Goal: Task Accomplishment & Management: Complete application form

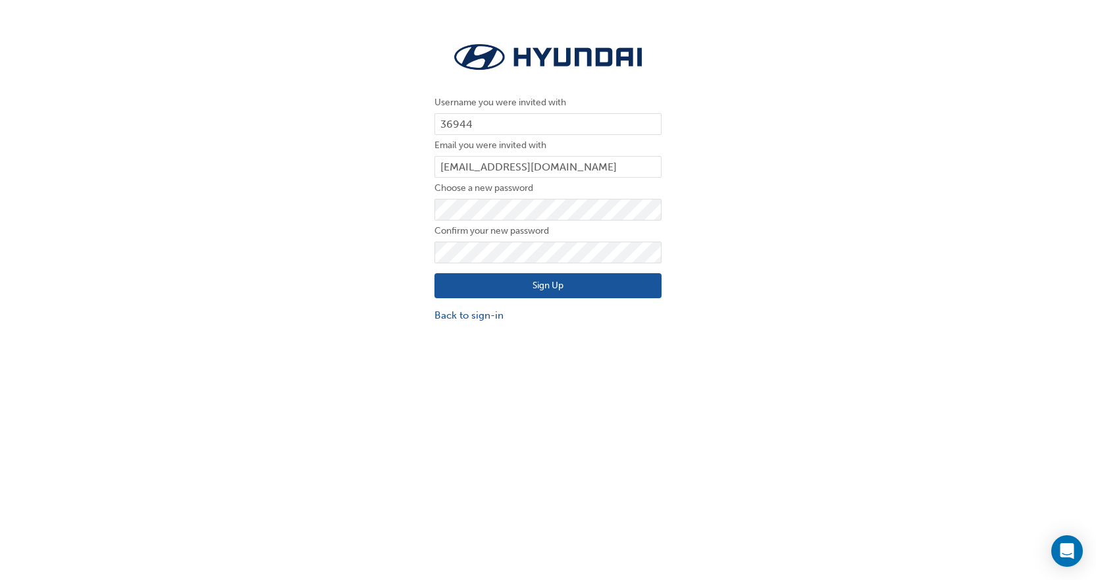
click at [854, 177] on div "Username you were invited with 36944 Email you were invited with [EMAIL_ADDRESS…" at bounding box center [548, 181] width 1096 height 303
click at [910, 305] on div "Username you were invited with 36944 Email you were invited with [EMAIL_ADDRESS…" at bounding box center [548, 181] width 1096 height 303
click at [500, 282] on button "Sign Up" at bounding box center [547, 285] width 227 height 25
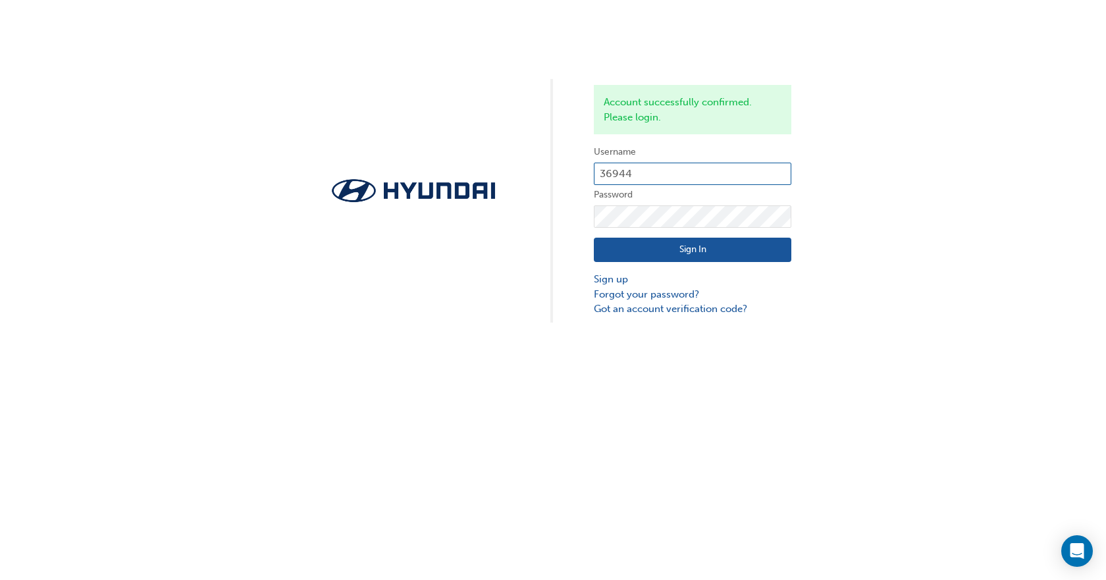
type input "0005805831"
click at [655, 174] on input "0005805831" at bounding box center [692, 174] width 197 height 22
click at [744, 249] on button "Sign In" at bounding box center [692, 250] width 197 height 25
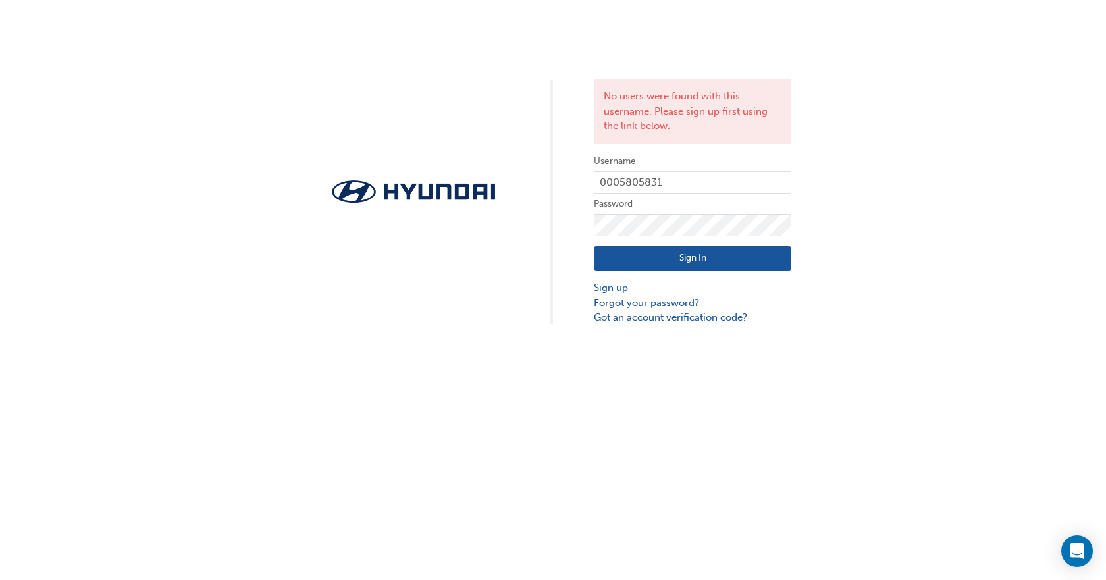
click at [692, 246] on button "Sign In" at bounding box center [692, 258] width 197 height 25
click at [752, 196] on label "Password" at bounding box center [692, 204] width 197 height 16
click at [758, 190] on input "0005805831" at bounding box center [692, 182] width 197 height 22
click at [594, 325] on div at bounding box center [594, 325] width 0 height 0
drag, startPoint x: 774, startPoint y: 230, endPoint x: 762, endPoint y: 247, distance: 20.3
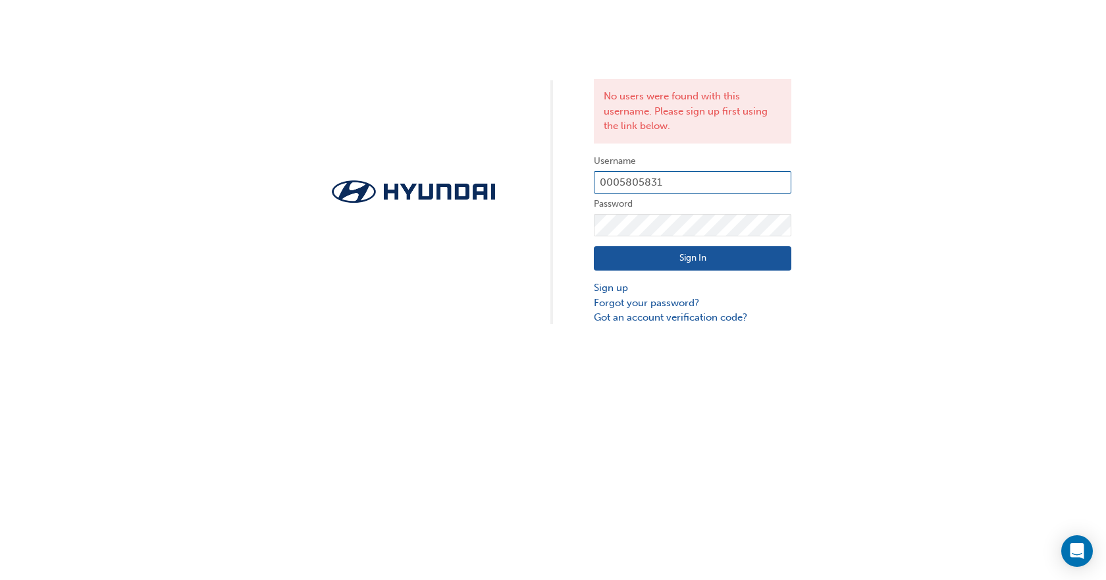
click at [763, 247] on div "No users were found with this username. Please sign up first using the link bel…" at bounding box center [692, 202] width 197 height 246
click at [761, 247] on button "Sign In" at bounding box center [692, 258] width 197 height 25
click at [783, 183] on input "0005805831" at bounding box center [692, 182] width 197 height 22
click at [767, 180] on input "0005805831" at bounding box center [692, 182] width 197 height 22
click at [594, 325] on div at bounding box center [594, 325] width 0 height 0
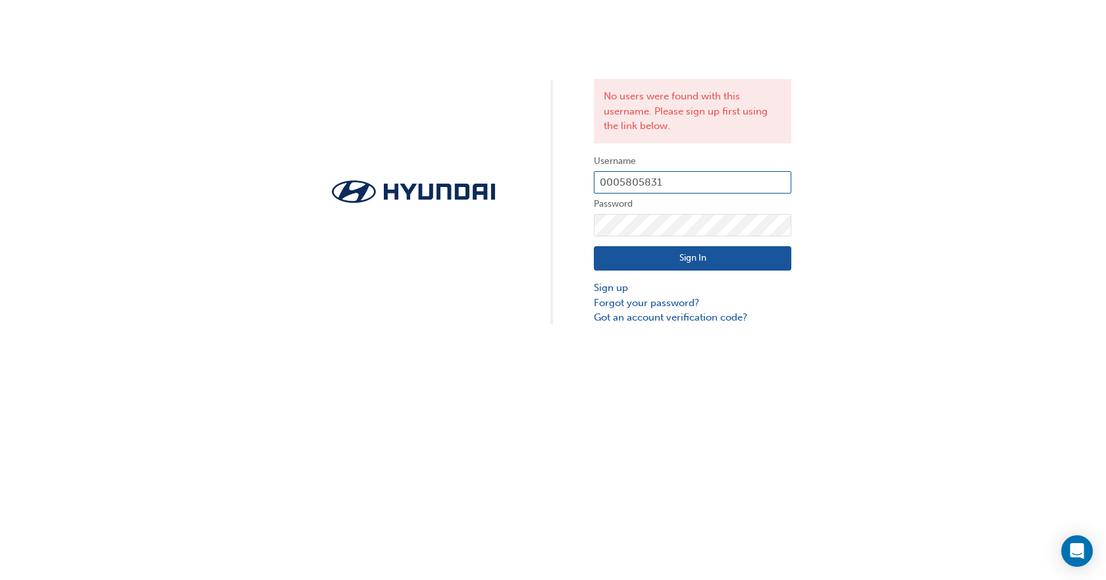
type input "0005985568"
click at [700, 260] on button "Sign In" at bounding box center [692, 258] width 197 height 25
type input "0005805831"
click at [612, 292] on link "Sign up" at bounding box center [692, 287] width 197 height 15
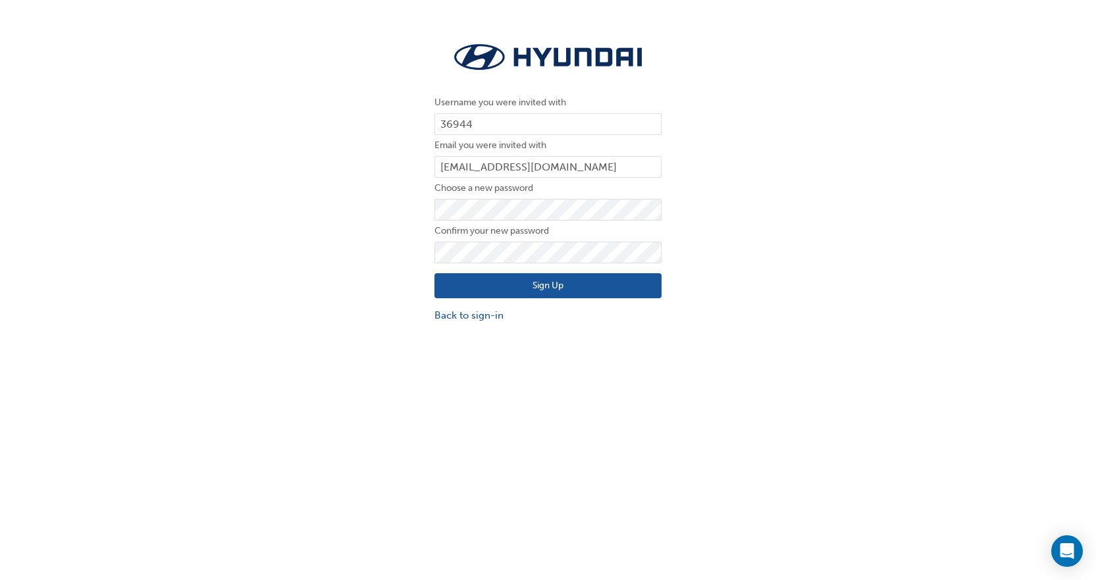
click at [707, 180] on div "Username you were invited with 36944 Email you were invited with [EMAIL_ADDRESS…" at bounding box center [548, 181] width 1096 height 303
click at [500, 119] on input "36944" at bounding box center [547, 124] width 227 height 22
drag, startPoint x: 828, startPoint y: 222, endPoint x: 686, endPoint y: 250, distance: 144.2
click at [826, 218] on div "Username you were invited with 36944 Email you were invited with [EMAIL_ADDRESS…" at bounding box center [548, 181] width 1096 height 303
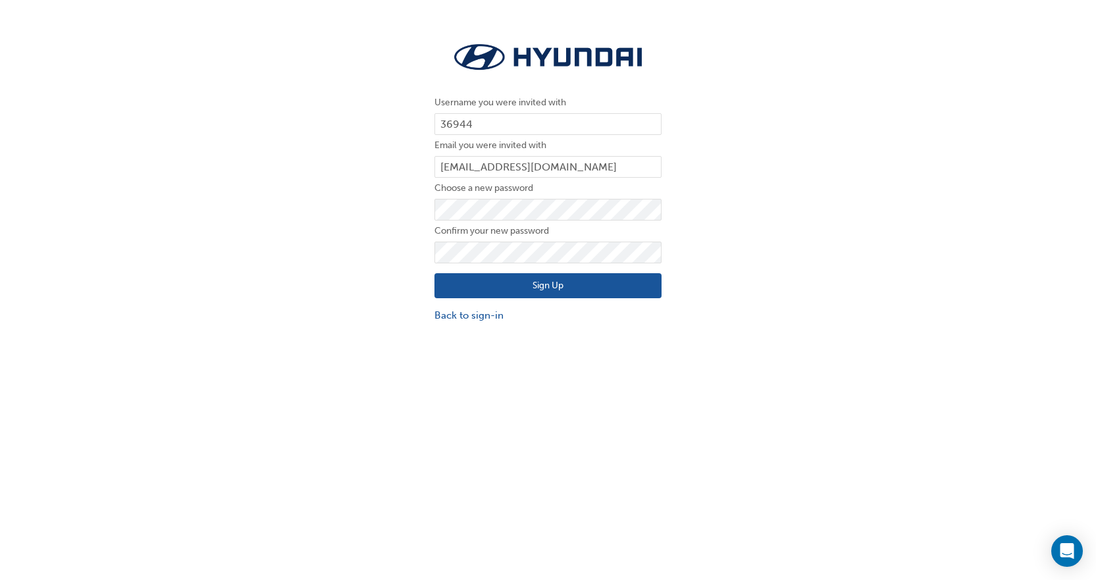
drag, startPoint x: 1035, startPoint y: 191, endPoint x: 918, endPoint y: 189, distance: 116.5
click at [1023, 192] on div "Username you were invited with 36944 Email you were invited with [EMAIL_ADDRESS…" at bounding box center [548, 181] width 1096 height 303
click at [655, 297] on button "Sign Up" at bounding box center [547, 285] width 227 height 25
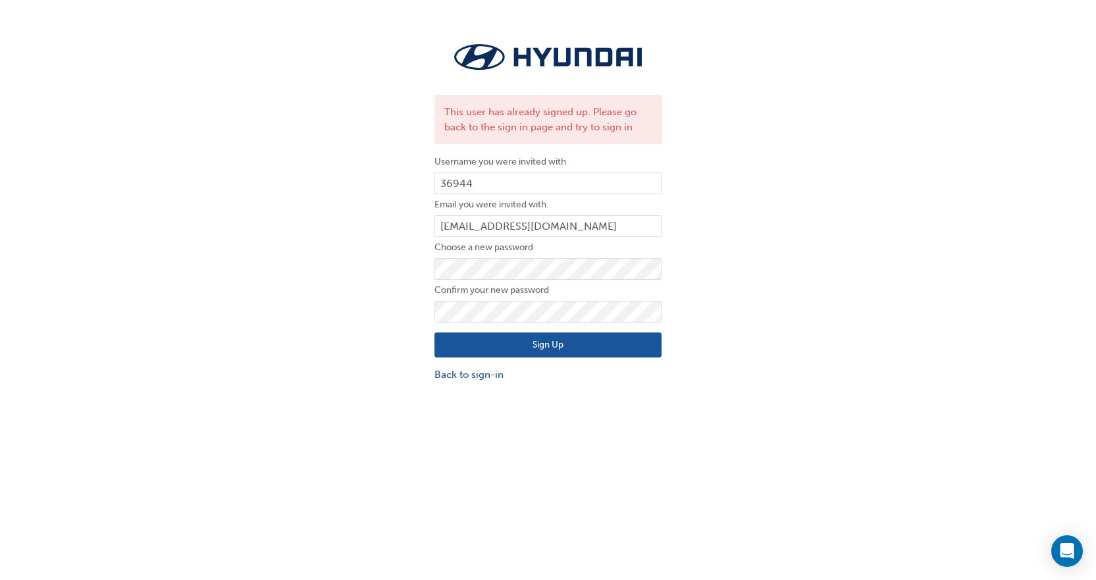
click at [754, 192] on div "This user has already signed up. Please go back to the sign in page and try to …" at bounding box center [548, 211] width 1096 height 362
click at [742, 195] on div "This user has already signed up. Please go back to the sign in page and try to …" at bounding box center [548, 211] width 1096 height 362
click at [487, 378] on link "Back to sign-in" at bounding box center [547, 374] width 227 height 15
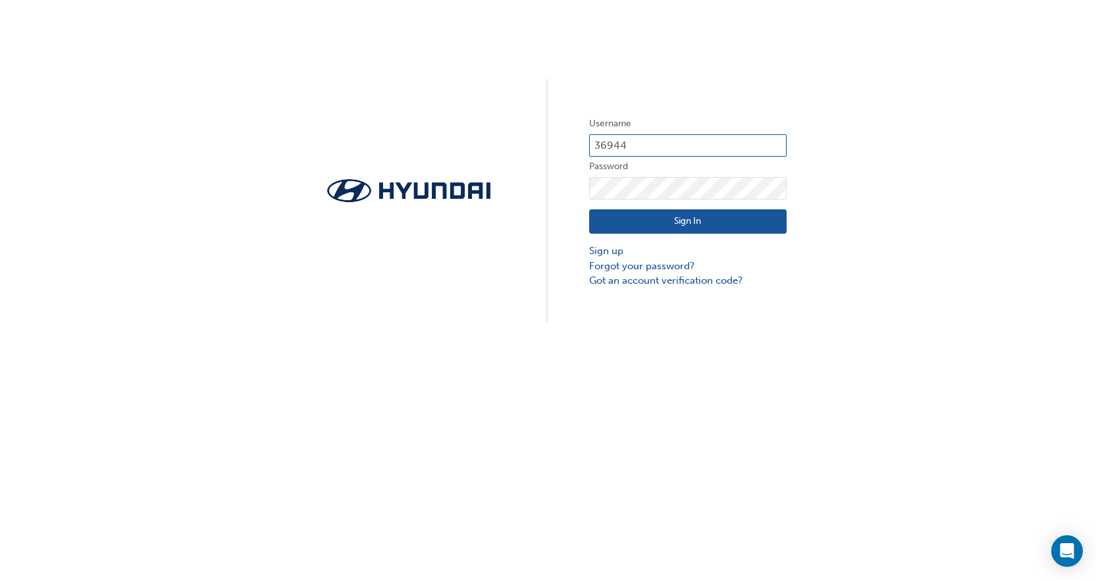
type input "0005805831"
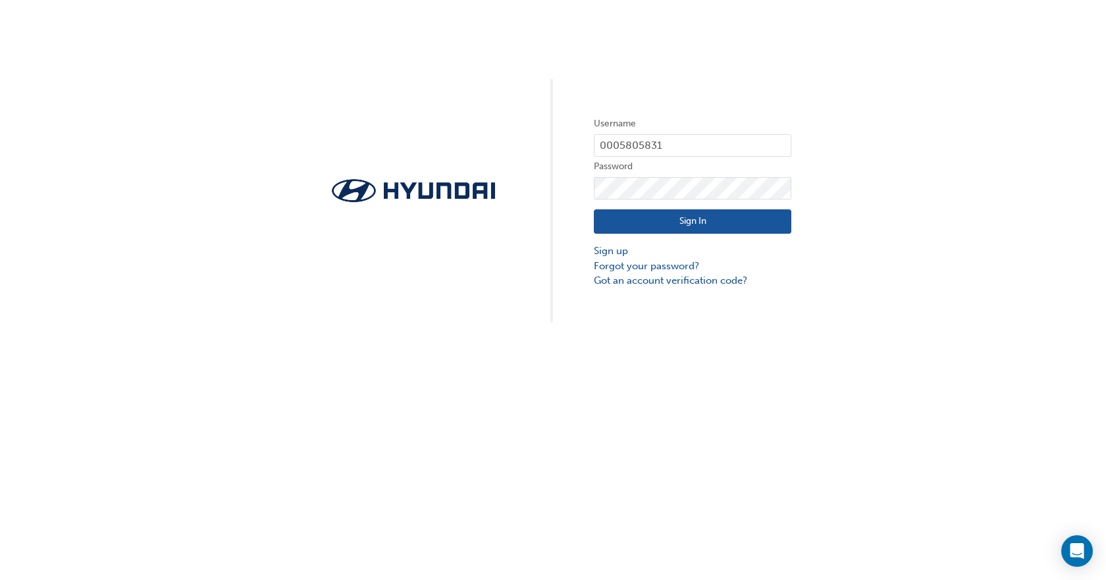
click at [734, 220] on button "Sign In" at bounding box center [692, 221] width 197 height 25
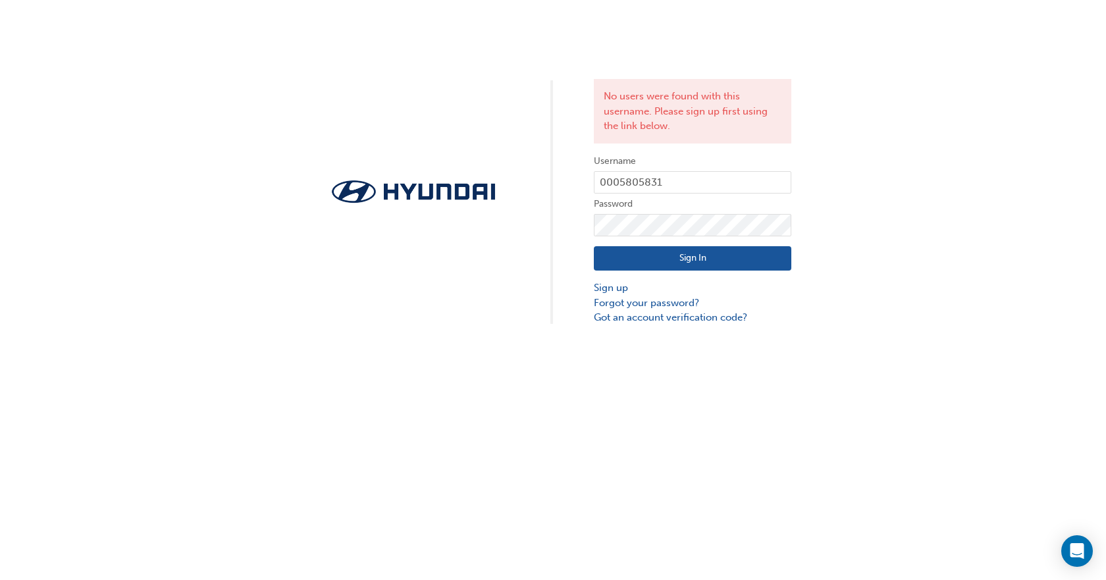
click at [636, 252] on button "Sign In" at bounding box center [692, 258] width 197 height 25
click at [669, 178] on input "0005805831" at bounding box center [692, 182] width 197 height 22
click at [594, 325] on div at bounding box center [594, 325] width 0 height 0
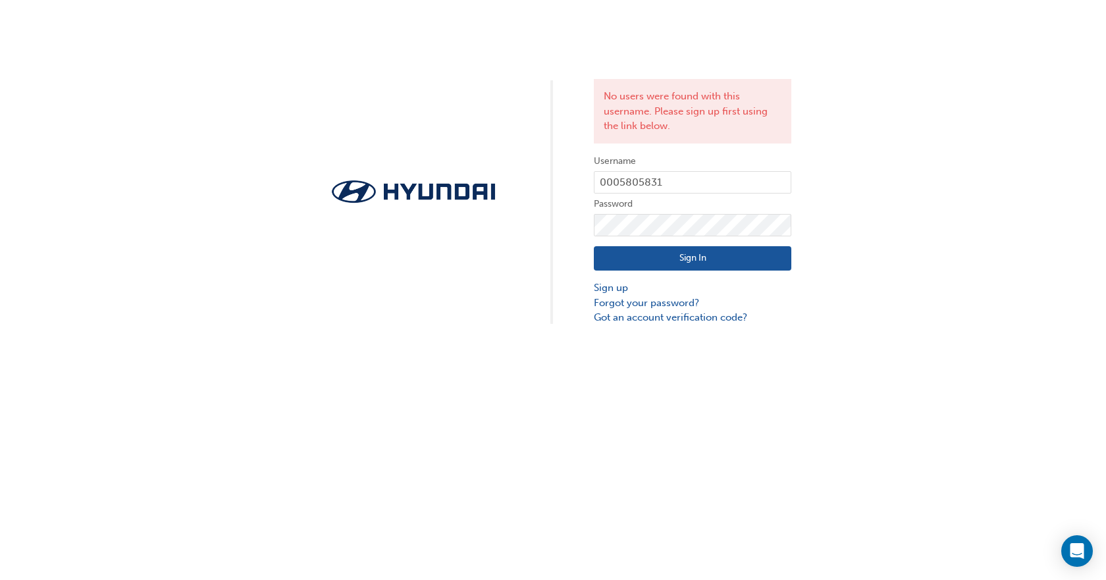
click at [871, 107] on div "No users were found with this username. Please sign up first using the link bel…" at bounding box center [553, 162] width 1106 height 325
click at [707, 267] on button "Sign In" at bounding box center [692, 258] width 197 height 25
